Goal: Transaction & Acquisition: Download file/media

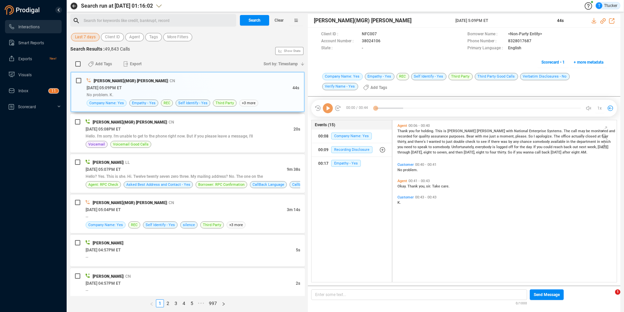
scroll to position [2, 4]
click at [97, 37] on button "Last 7 days" at bounding box center [85, 37] width 29 height 8
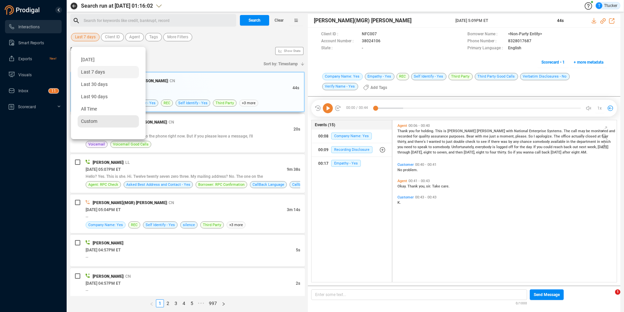
click at [112, 120] on div "Custom" at bounding box center [108, 121] width 61 height 12
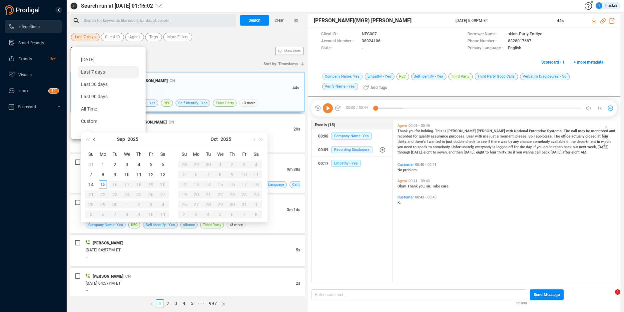
click at [92, 145] on button "button" at bounding box center [94, 139] width 7 height 13
type input "[DATE]"
click at [252, 140] on button "button" at bounding box center [253, 139] width 7 height 13
type input "[DATE]"
click at [105, 171] on div "8" at bounding box center [103, 174] width 8 height 8
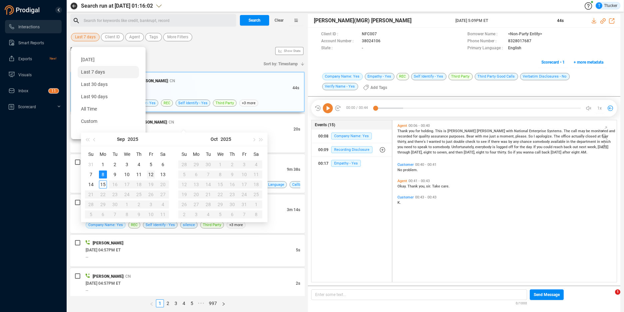
type input "[DATE]"
click at [154, 173] on div "12" at bounding box center [151, 174] width 8 height 8
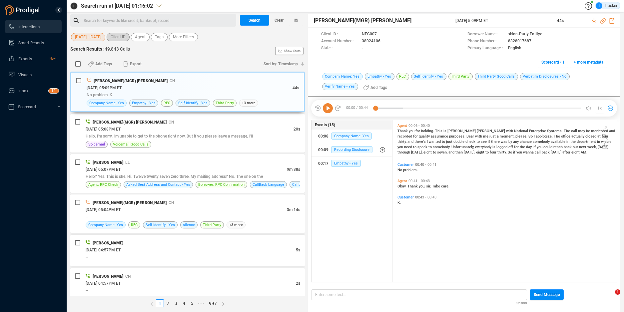
click at [118, 35] on span "Client ID" at bounding box center [118, 37] width 15 height 8
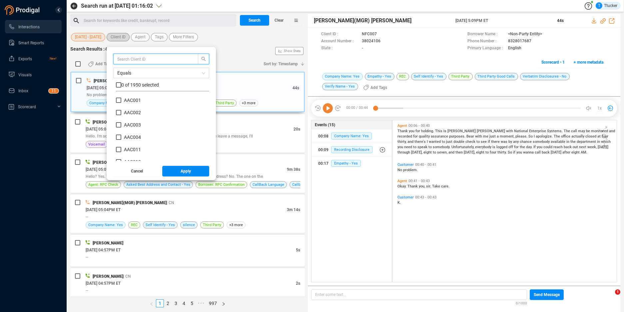
scroll to position [62, 90]
click at [131, 56] on input "text" at bounding box center [152, 58] width 71 height 7
type input "smb"
click at [129, 84] on span "0 of 9 selected" at bounding box center [136, 84] width 30 height 5
click at [121, 85] on input "checkbox" at bounding box center [118, 84] width 5 height 5
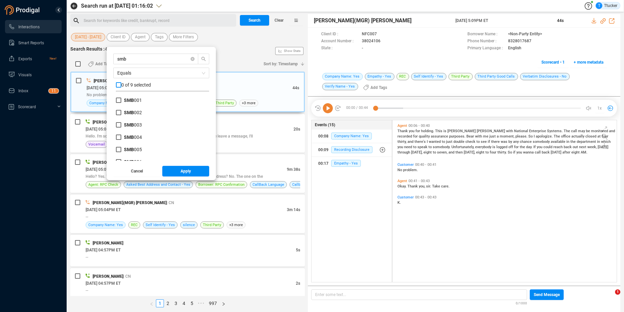
checkbox input "true"
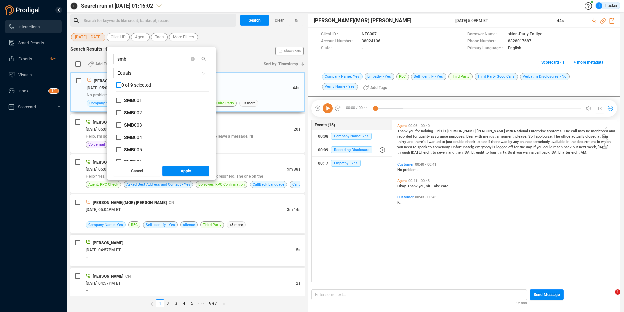
checkbox input "true"
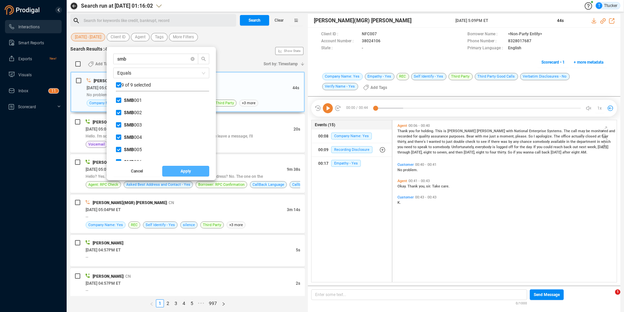
click at [171, 171] on button "Apply" at bounding box center [185, 171] width 47 height 11
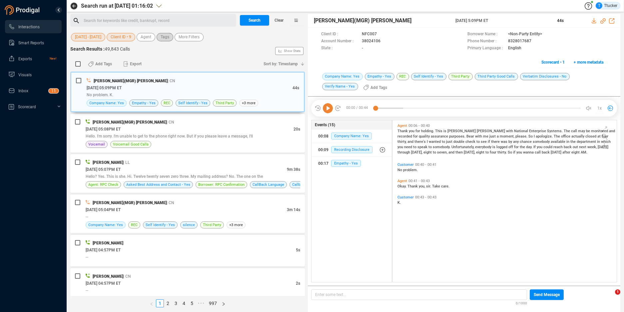
click at [166, 33] on span "Tags" at bounding box center [164, 37] width 9 height 8
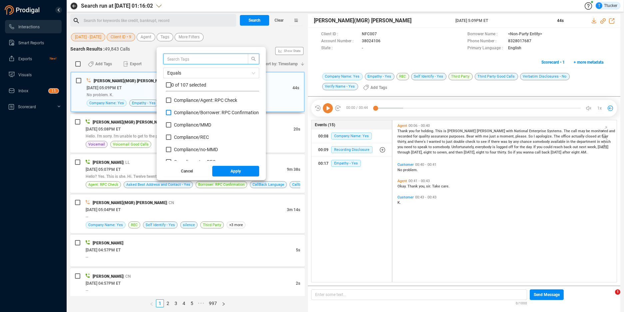
click at [208, 112] on span "Compliance/ Borrower: RPC Confirmation" at bounding box center [216, 112] width 85 height 5
click at [171, 112] on input "Compliance/ Borrower: RPC Confirmation" at bounding box center [168, 112] width 5 height 5
checkbox input "true"
click at [241, 169] on span "Apply" at bounding box center [235, 171] width 10 height 11
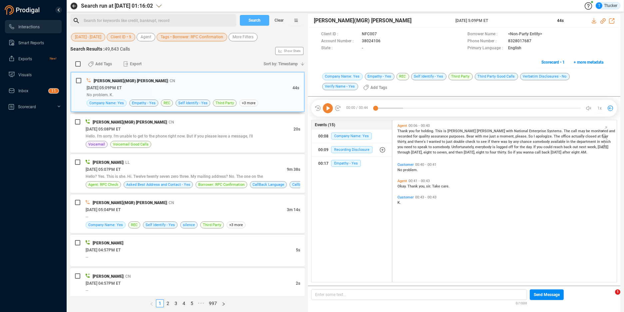
click at [260, 24] on span "Search" at bounding box center [254, 20] width 12 height 11
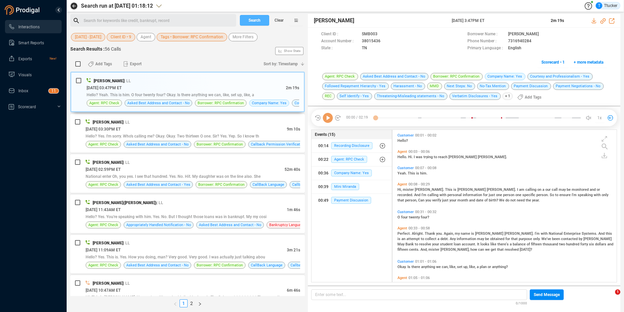
scroll to position [150, 220]
click at [78, 64] on input "checkbox" at bounding box center [77, 63] width 5 height 5
checkbox input "true"
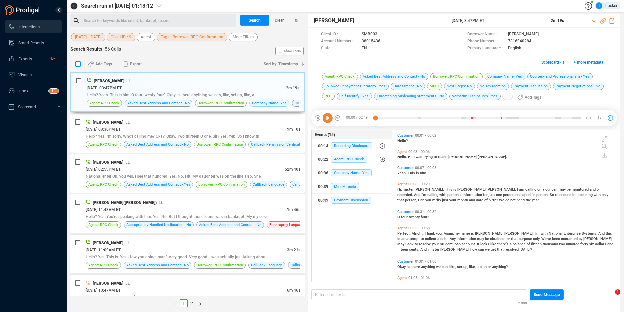
checkbox input "true"
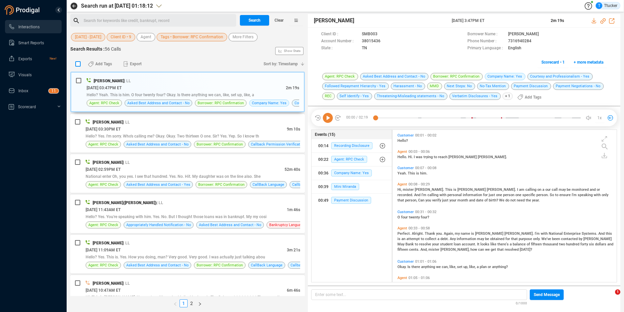
checkbox input "true"
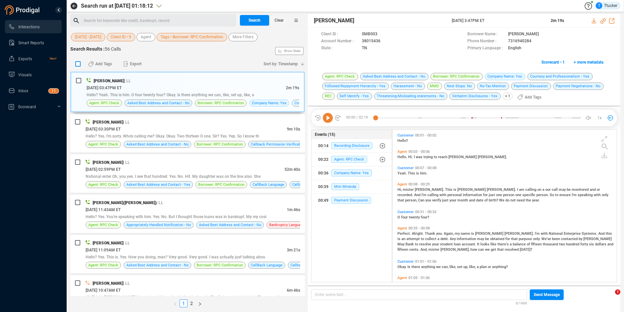
checkbox input "true"
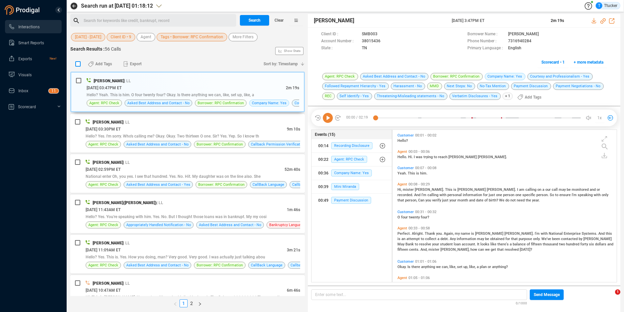
checkbox input "true"
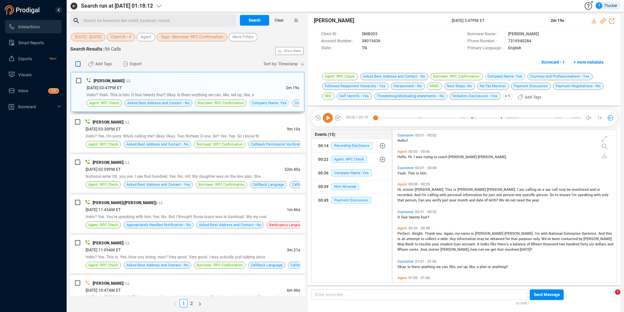
checkbox input "true"
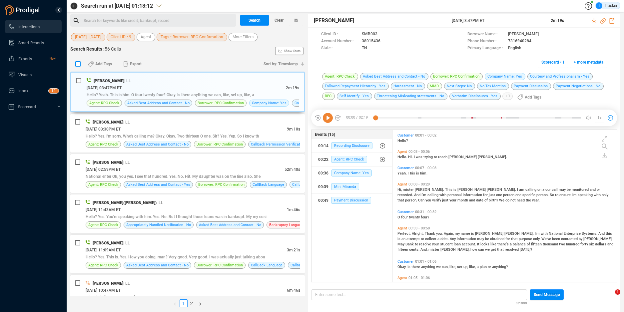
checkbox input "true"
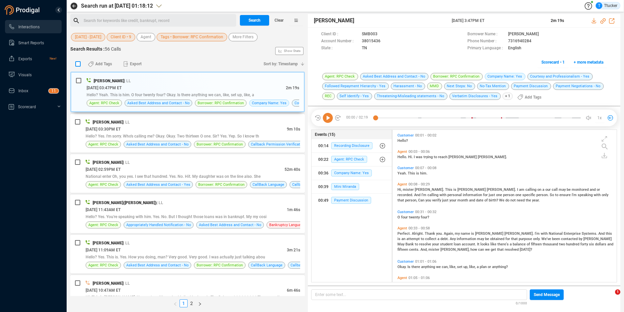
checkbox input "true"
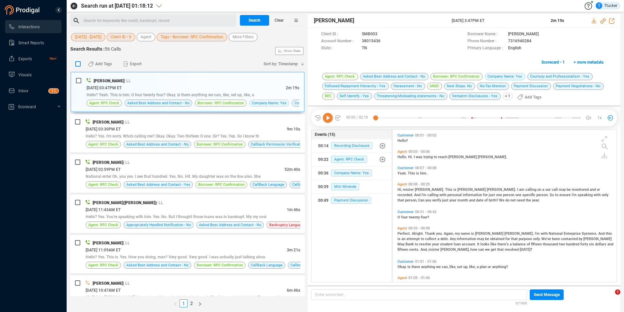
checkbox input "true"
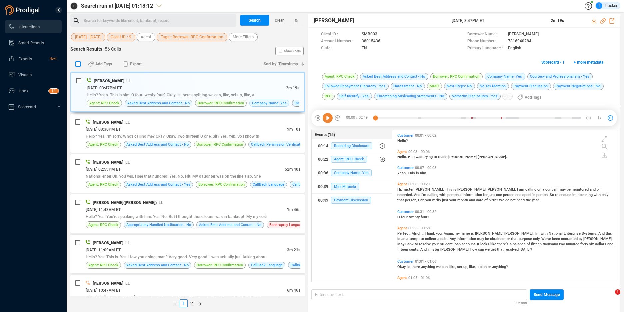
checkbox input "true"
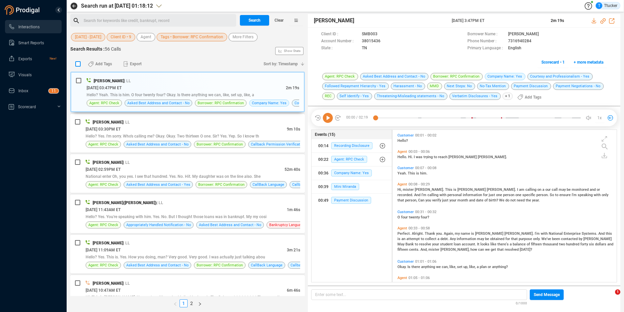
checkbox input "true"
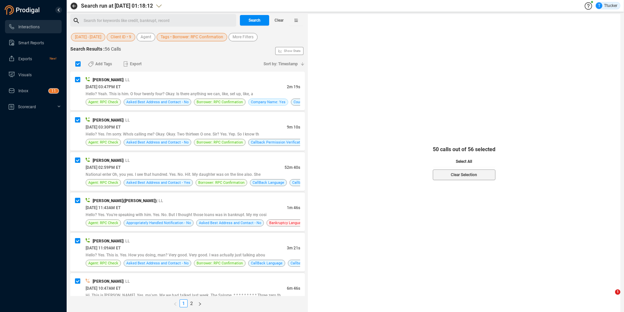
click at [457, 157] on span "Select All" at bounding box center [463, 161] width 16 height 11
click at [134, 65] on span "Export" at bounding box center [136, 64] width 12 height 11
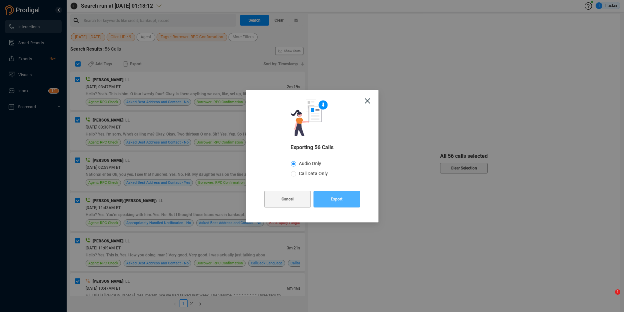
click at [336, 201] on span "Export" at bounding box center [337, 199] width 12 height 17
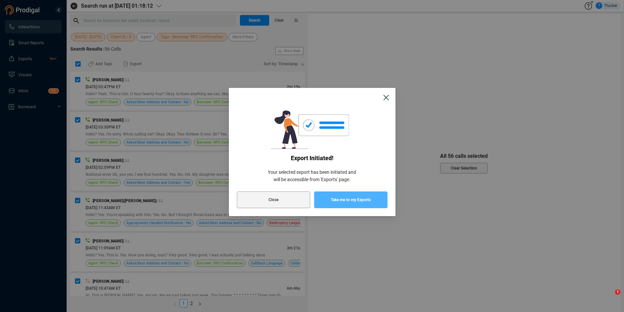
drag, startPoint x: 371, startPoint y: 204, endPoint x: 8, endPoint y: 229, distance: 364.5
click at [371, 204] on button "Take me to my Exports" at bounding box center [350, 199] width 73 height 17
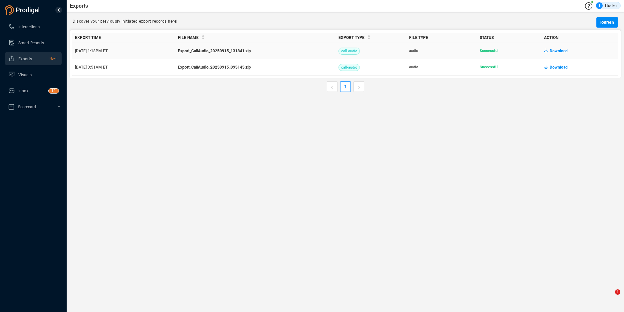
click at [556, 54] on span "Download" at bounding box center [558, 51] width 18 height 11
click at [547, 122] on main "Exports T Ttucker Discover your previously initiated export records here! Refre…" at bounding box center [345, 156] width 557 height 312
click at [563, 63] on span "Download" at bounding box center [558, 67] width 18 height 11
click at [550, 51] on span "Download" at bounding box center [558, 51] width 18 height 11
drag, startPoint x: 369, startPoint y: 137, endPoint x: 362, endPoint y: 141, distance: 7.9
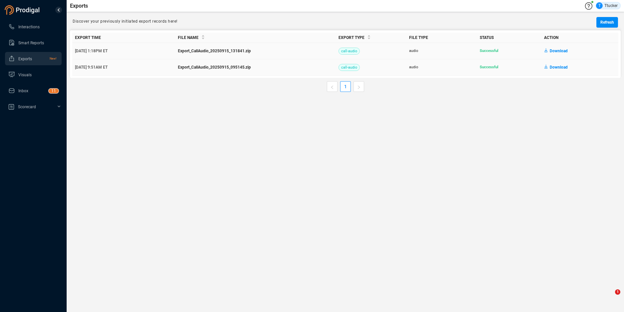
click at [370, 139] on main "Exports T Ttucker Discover your previously initiated export records here! Refre…" at bounding box center [345, 156] width 557 height 312
